Goal: Check status: Check status

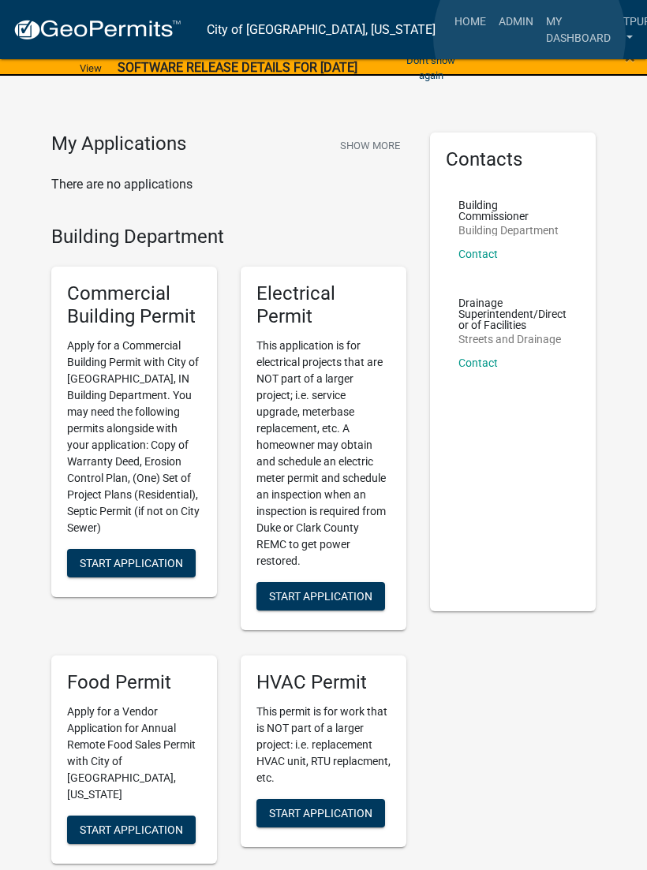
click at [539, 37] on link "My Dashboard" at bounding box center [577, 29] width 77 height 47
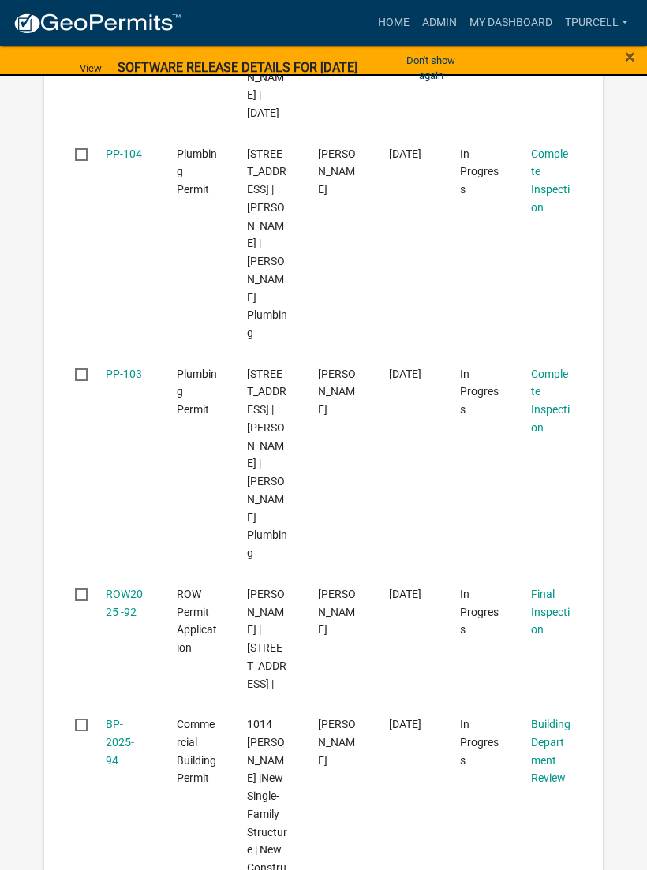
scroll to position [819, 0]
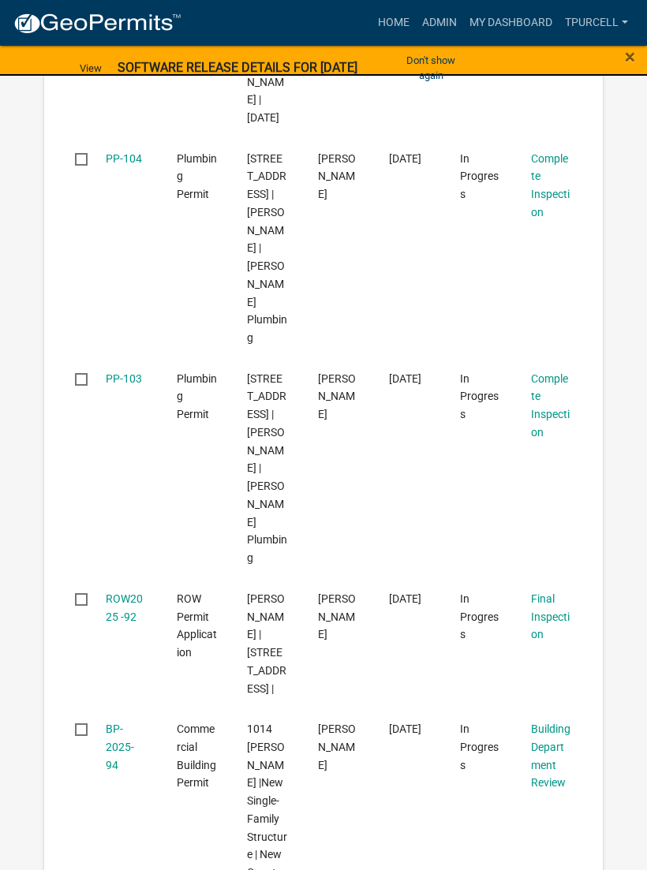
click at [133, 372] on link "PP-103" at bounding box center [124, 378] width 36 height 13
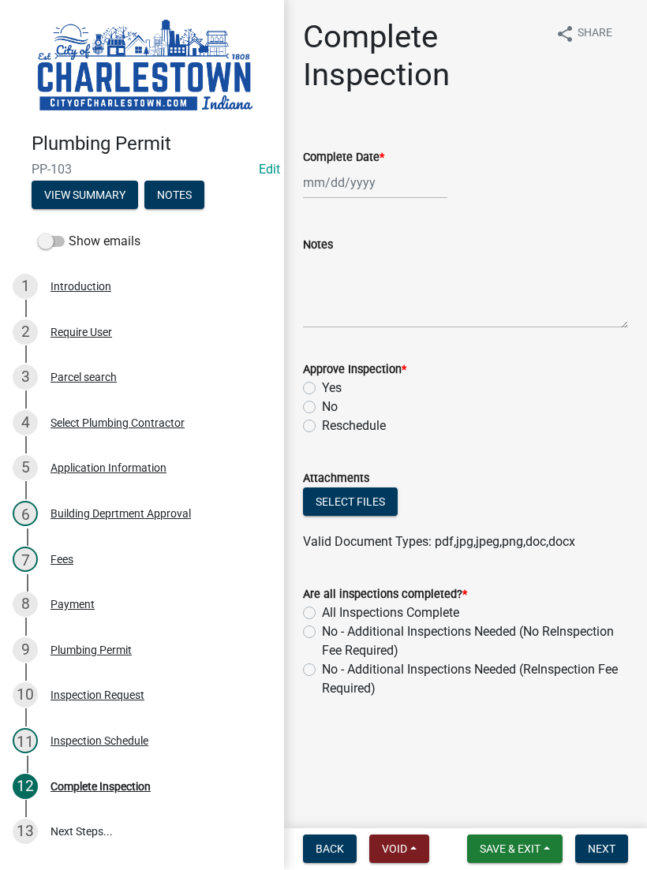
click at [103, 181] on button "View Summary" at bounding box center [85, 195] width 106 height 28
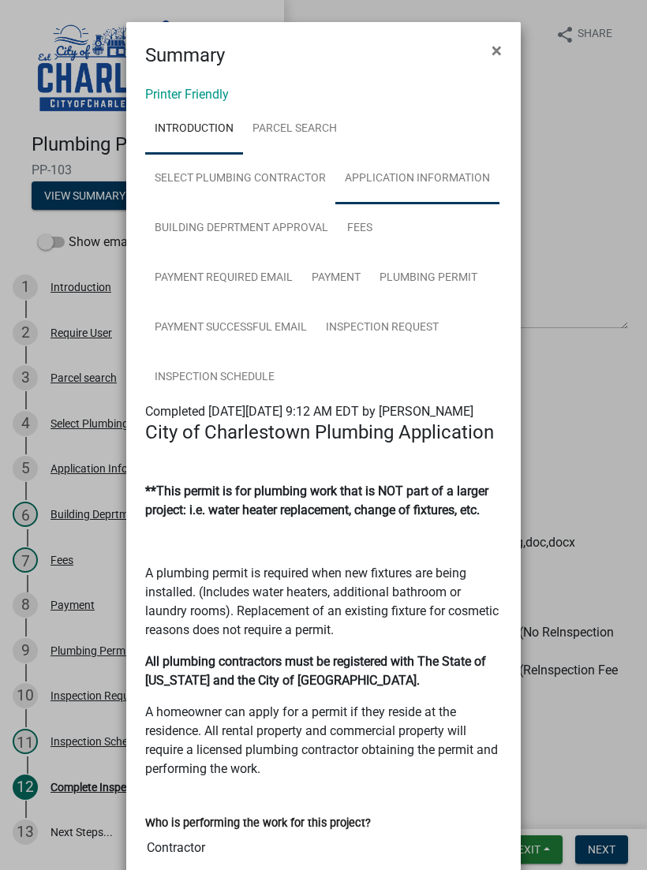
click at [414, 171] on link "Application Information" at bounding box center [417, 179] width 164 height 50
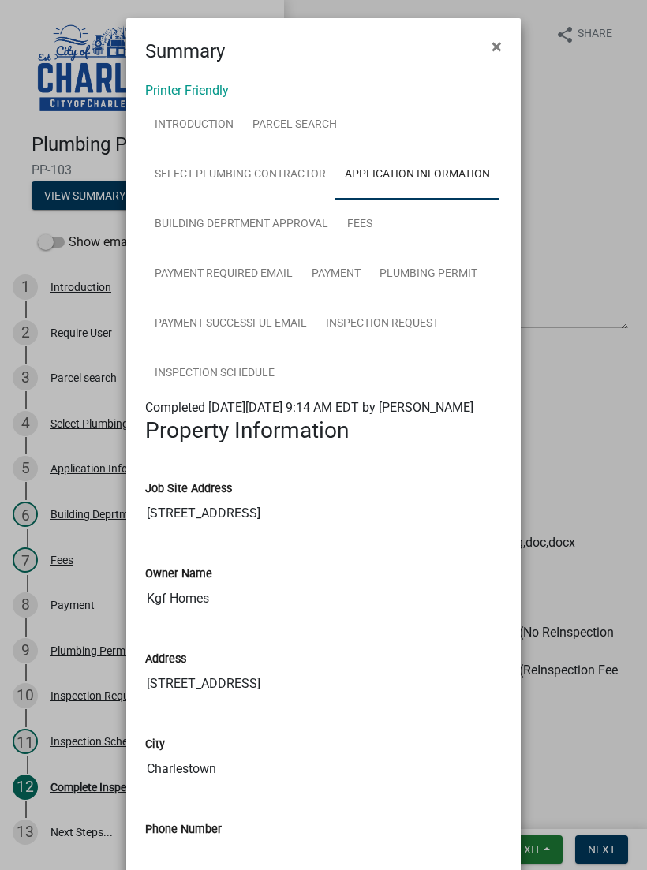
scroll to position [2, 0]
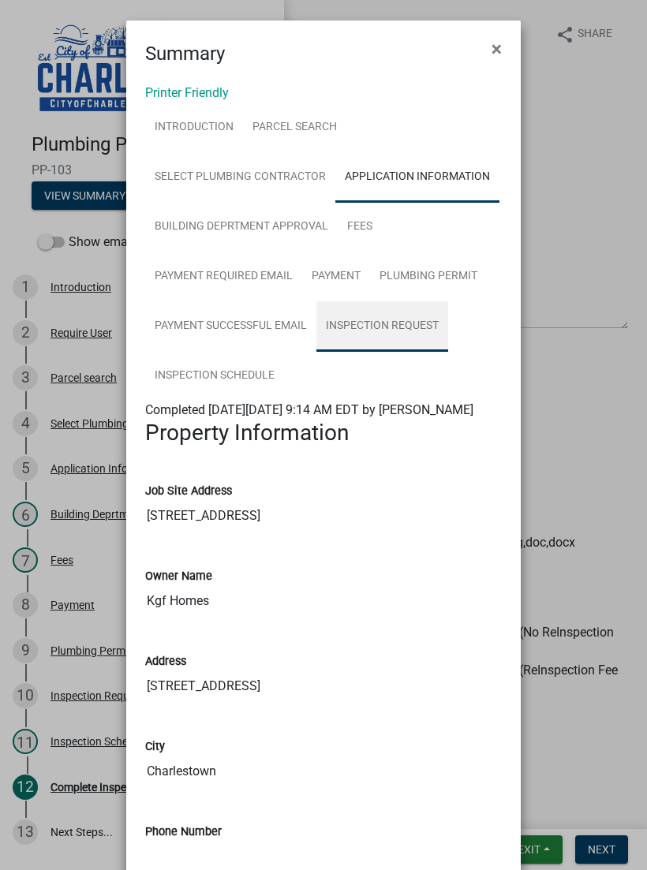
click at [382, 318] on link "Inspection Request" at bounding box center [382, 326] width 132 height 50
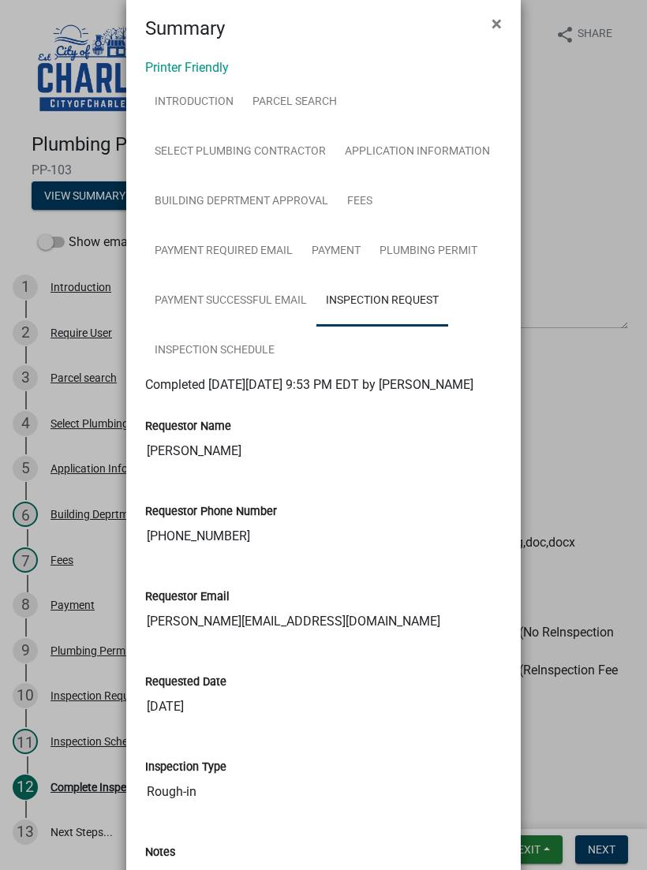
scroll to position [31, 0]
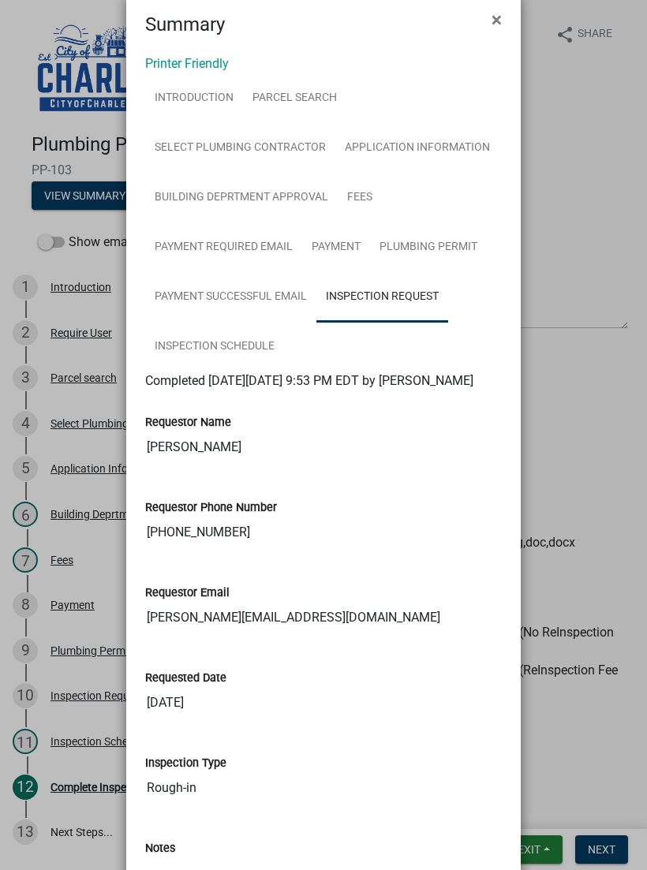
click at [556, 784] on ngb-modal-window "Summary × Printer Friendly Introduction Parcel search Select Plumbing Contracto…" at bounding box center [323, 435] width 647 height 870
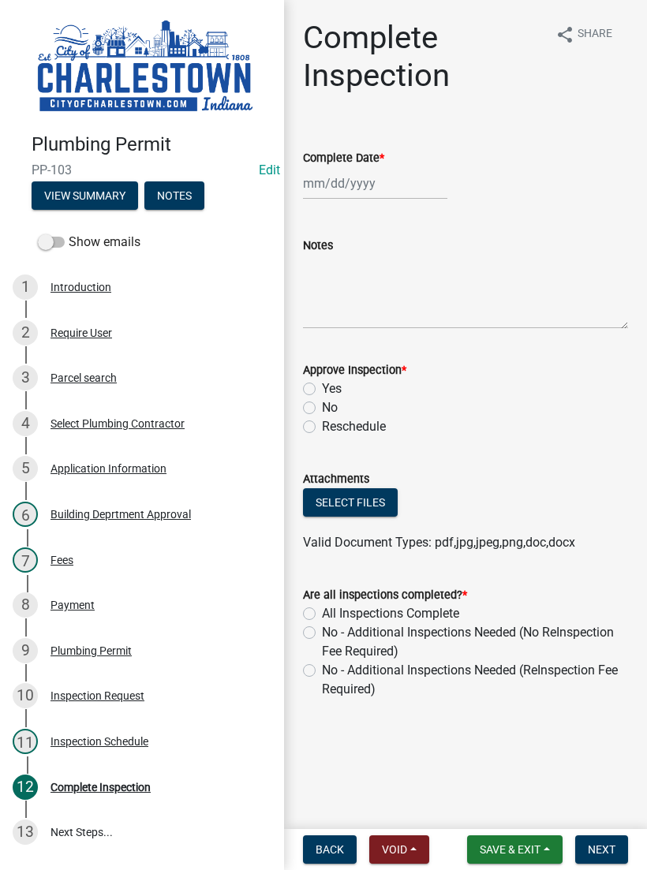
click at [531, 837] on button "Save & Exit" at bounding box center [514, 849] width 95 height 28
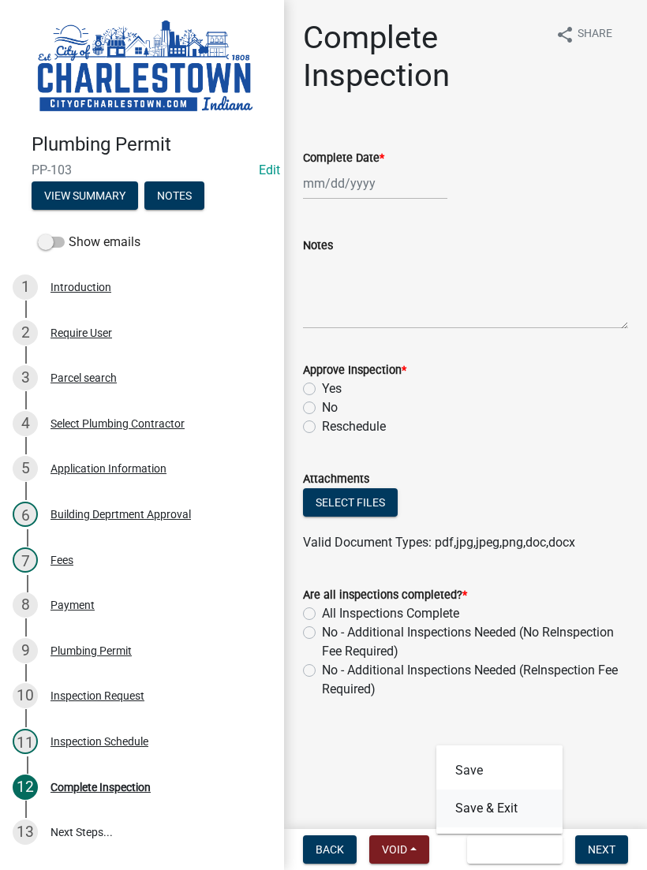
click at [495, 803] on button "Save & Exit" at bounding box center [499, 808] width 126 height 38
